Goal: Transaction & Acquisition: Purchase product/service

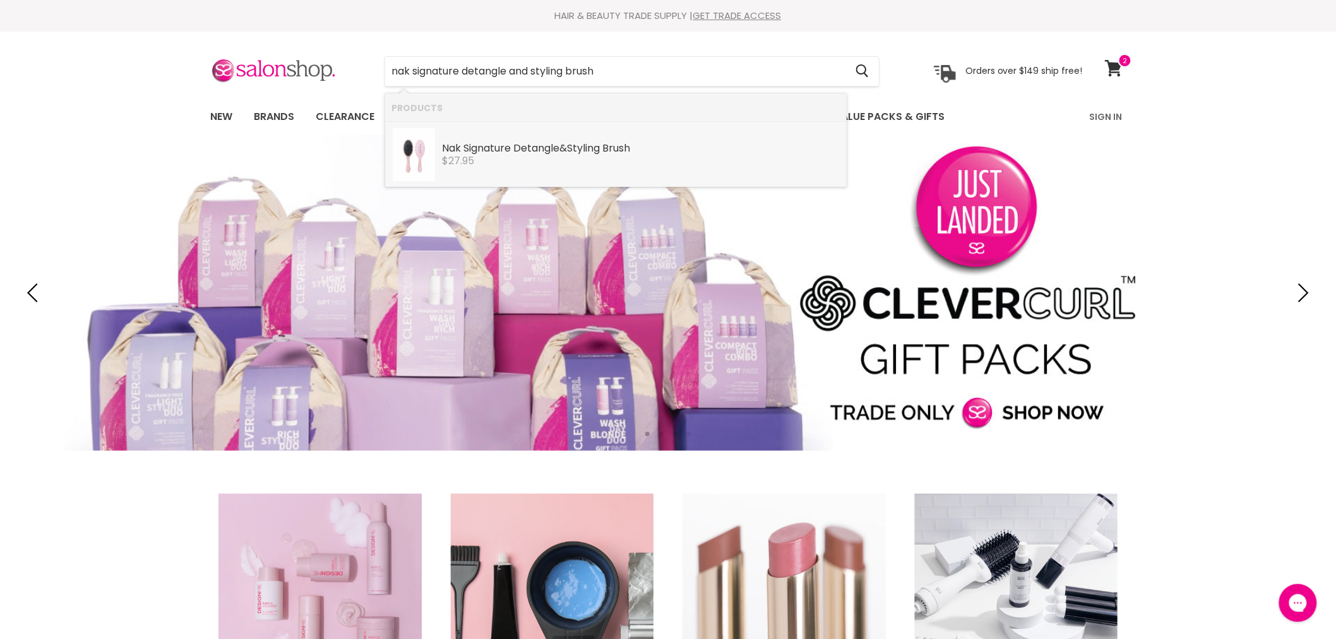
click at [514, 159] on div "$27.95" at bounding box center [641, 160] width 398 height 11
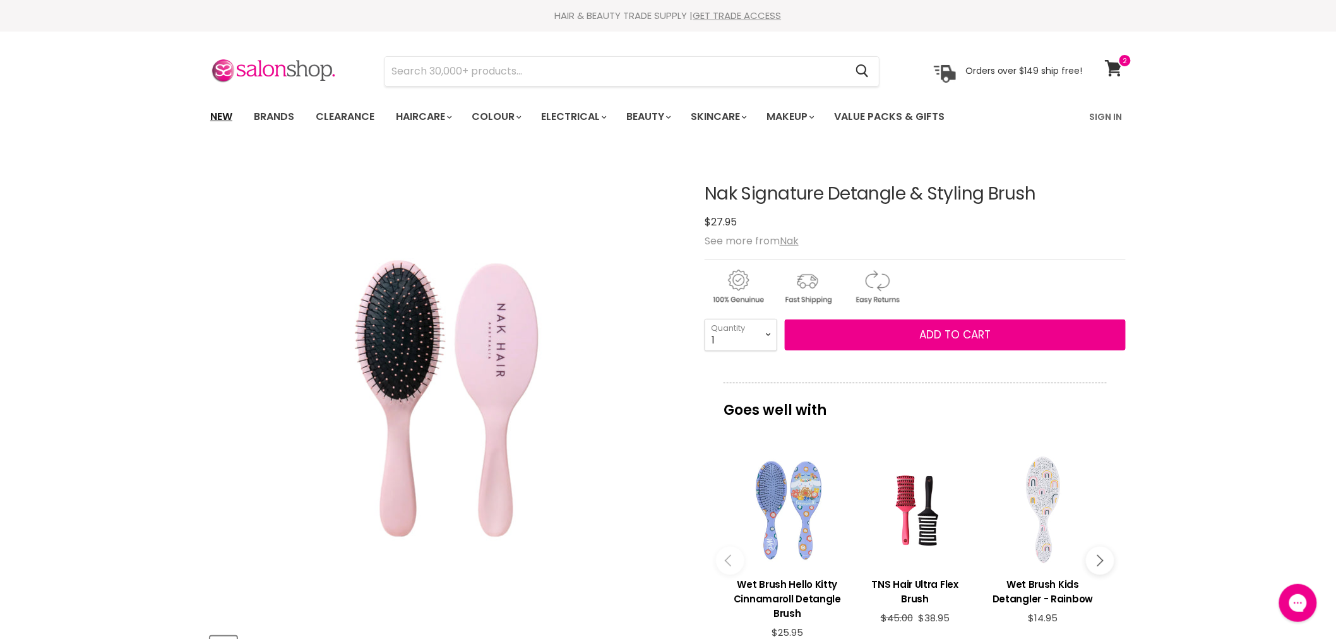
click at [224, 114] on link "New" at bounding box center [221, 117] width 41 height 27
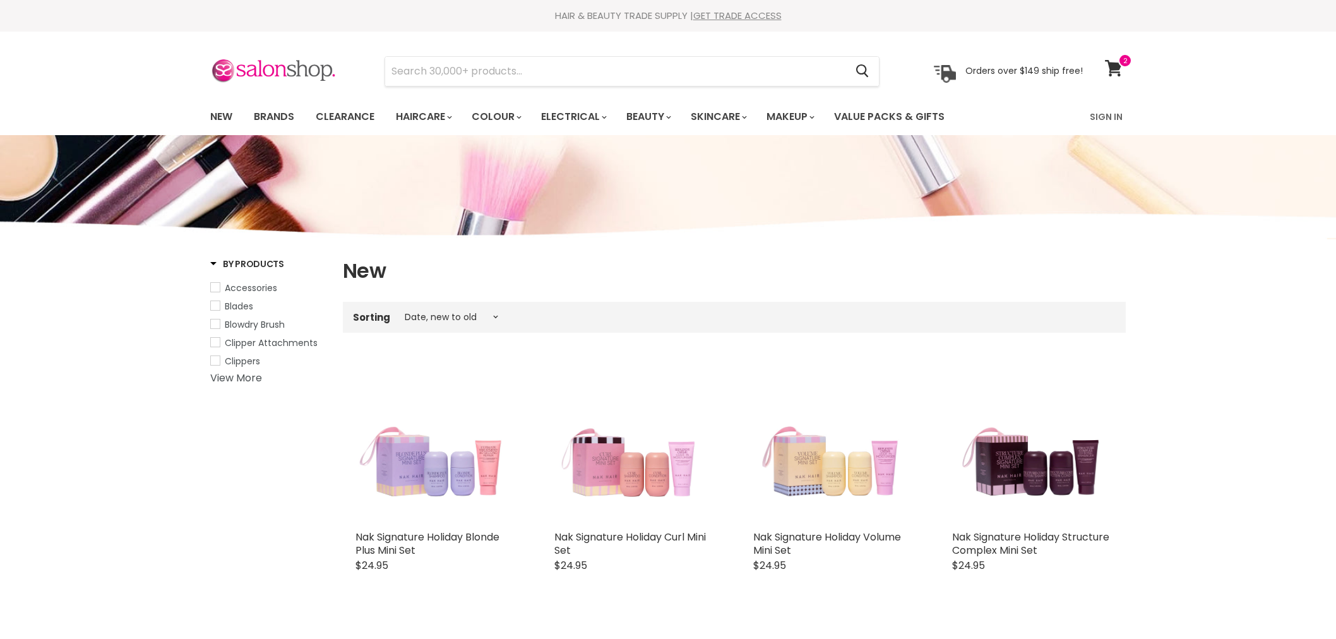
select select "created-descending"
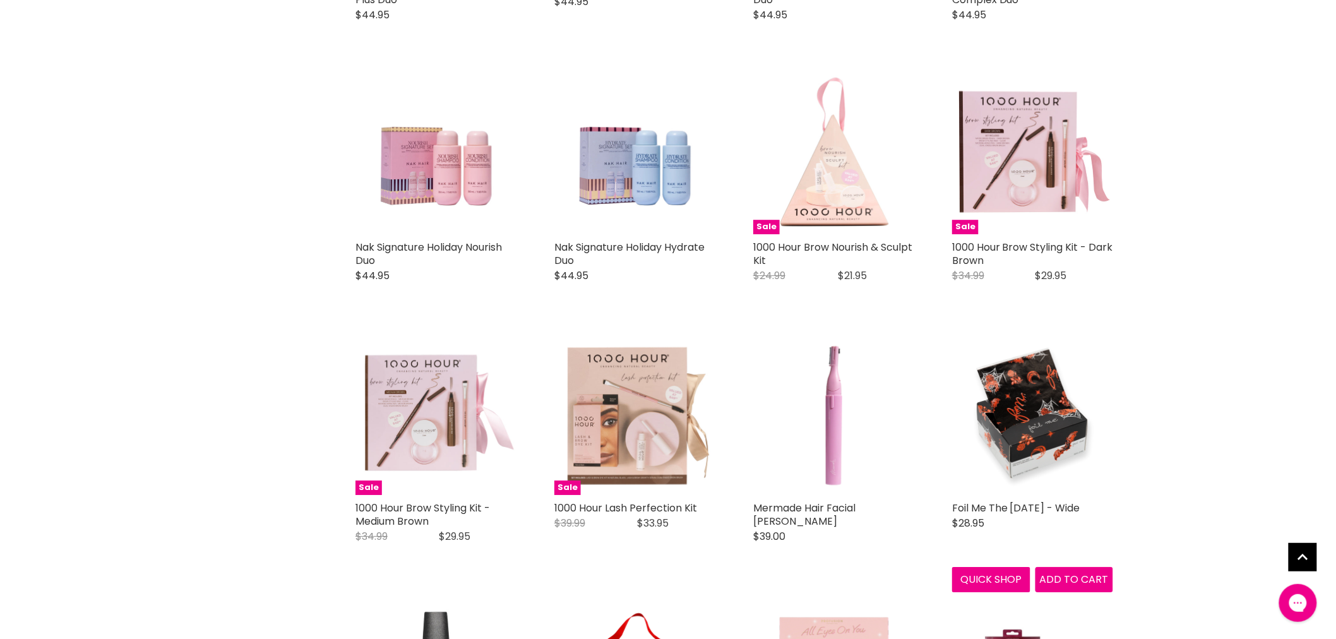
scroll to position [1543, 0]
